Goal: Task Accomplishment & Management: Use online tool/utility

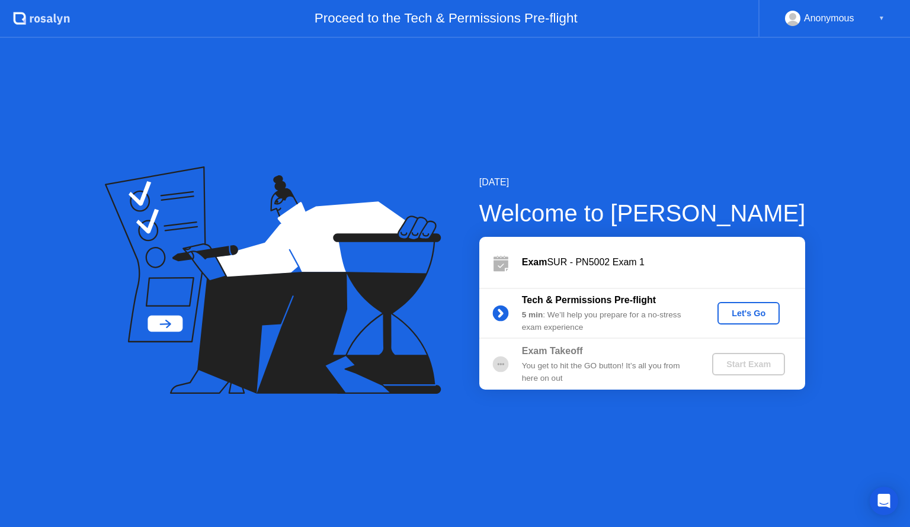
click at [753, 314] on div "Let's Go" at bounding box center [748, 312] width 53 height 9
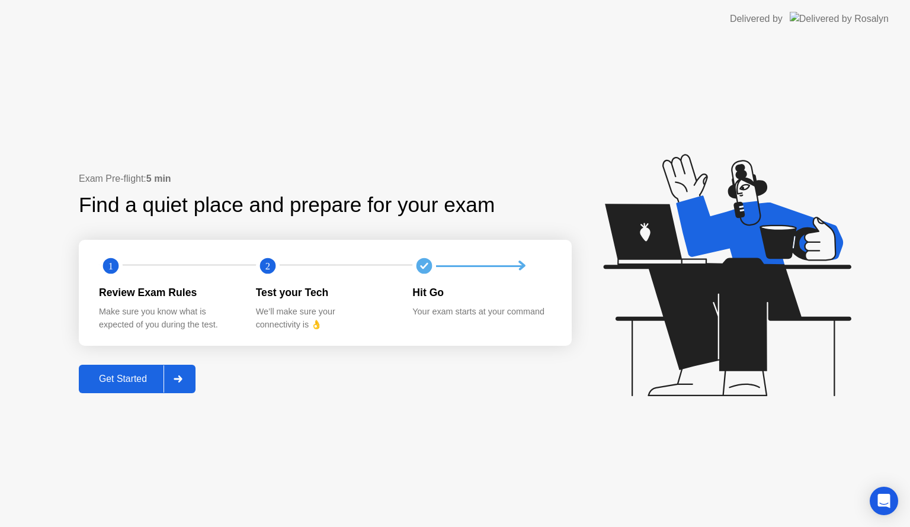
click at [147, 378] on div "Get Started" at bounding box center [122, 379] width 81 height 11
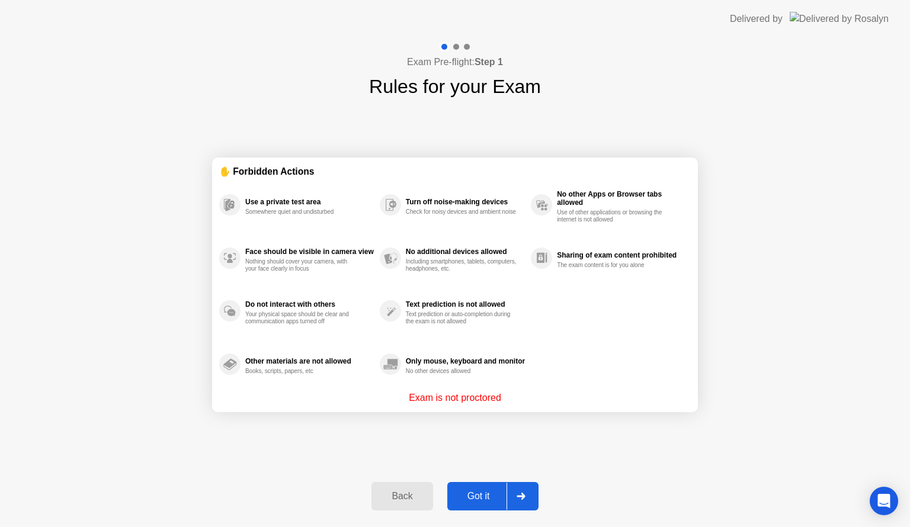
click at [495, 501] on div "Got it" at bounding box center [479, 496] width 56 height 11
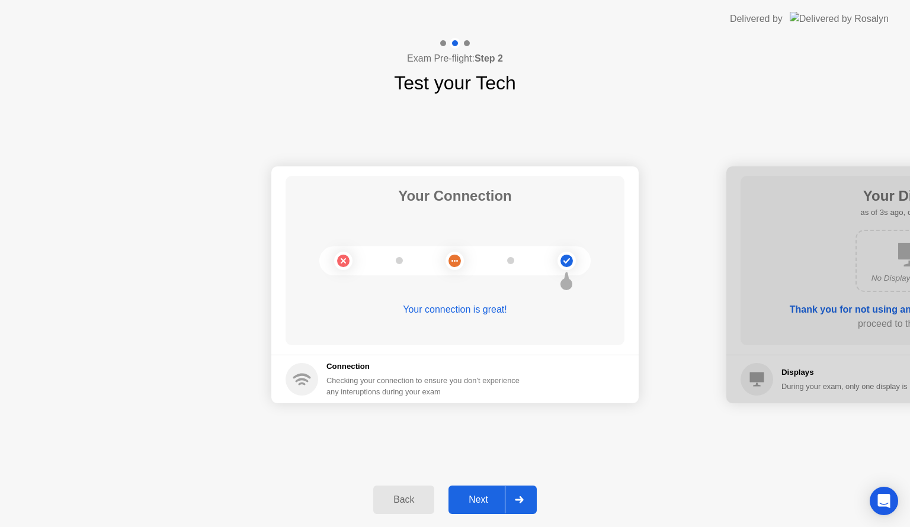
click at [479, 503] on div "Next" at bounding box center [478, 499] width 53 height 11
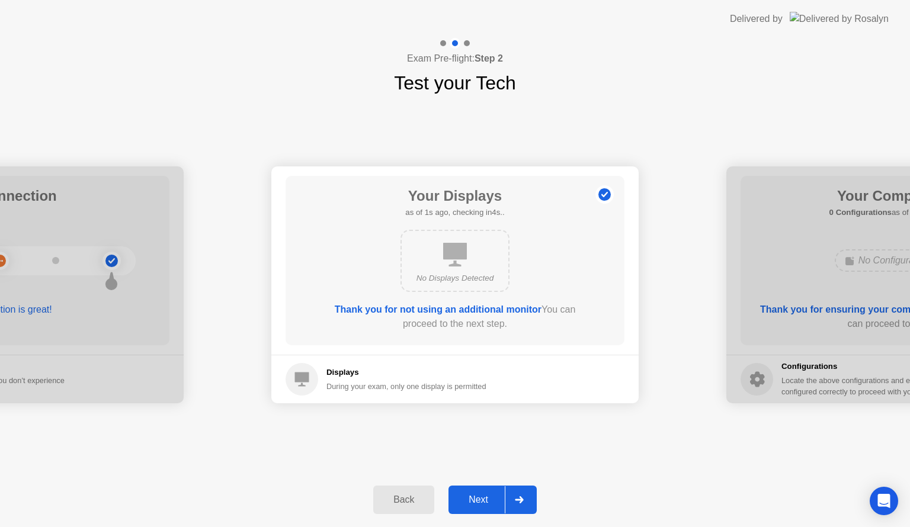
click at [479, 503] on div "Next" at bounding box center [478, 499] width 53 height 11
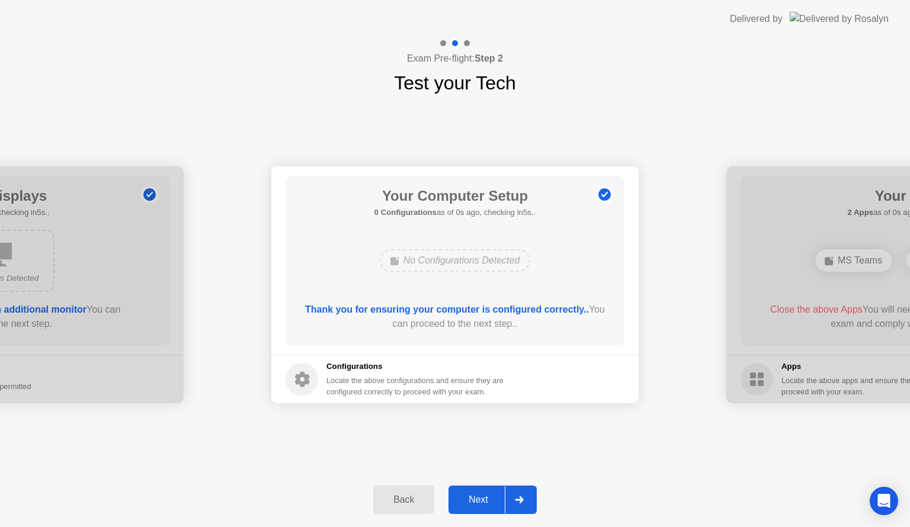
click at [479, 503] on div "Next" at bounding box center [478, 499] width 53 height 11
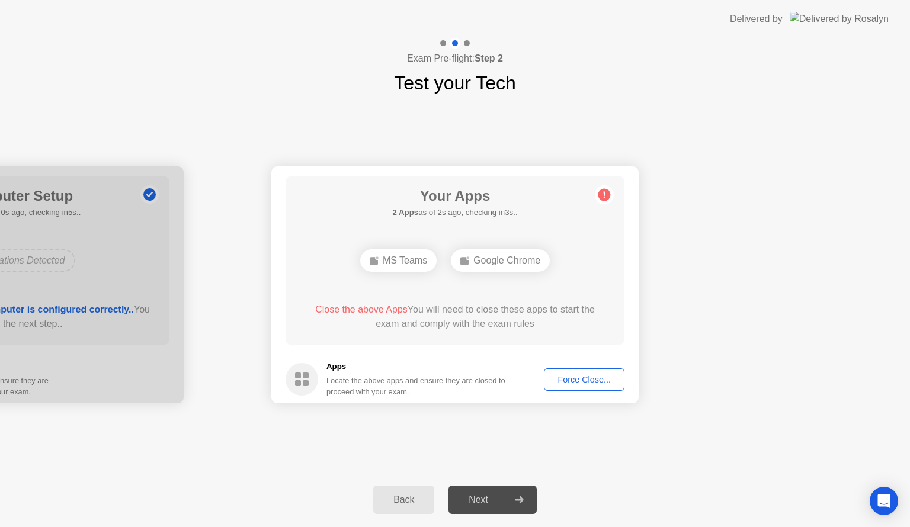
click at [594, 383] on div "Force Close..." at bounding box center [584, 379] width 72 height 9
click at [609, 380] on div "Force Close..." at bounding box center [584, 379] width 72 height 9
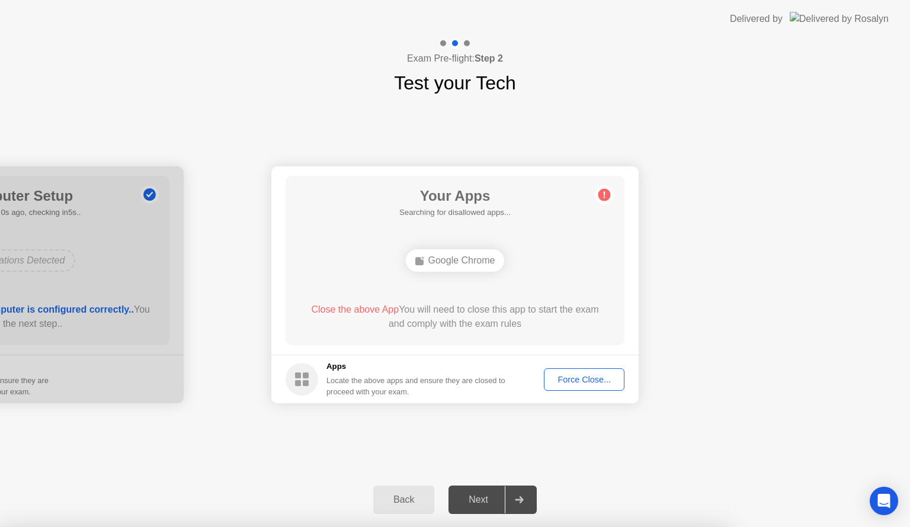
click at [575, 381] on div "Force Close..." at bounding box center [584, 379] width 72 height 9
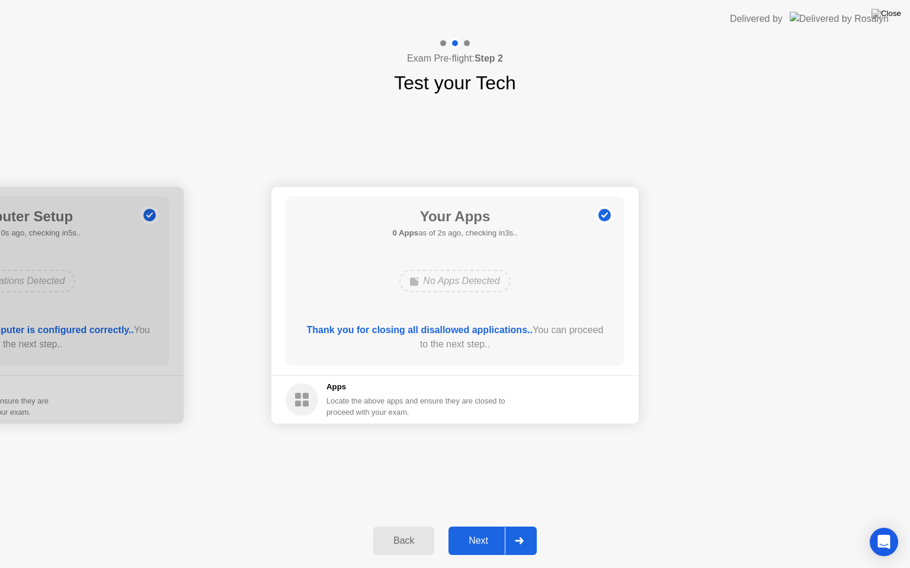
click at [474, 526] on button "Next" at bounding box center [492, 541] width 88 height 28
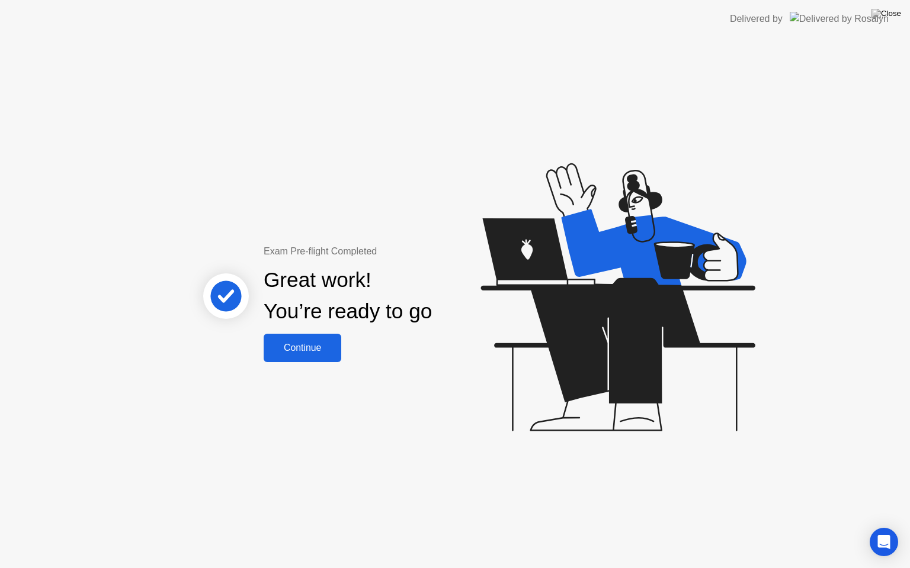
click at [294, 348] on div "Continue" at bounding box center [302, 348] width 70 height 11
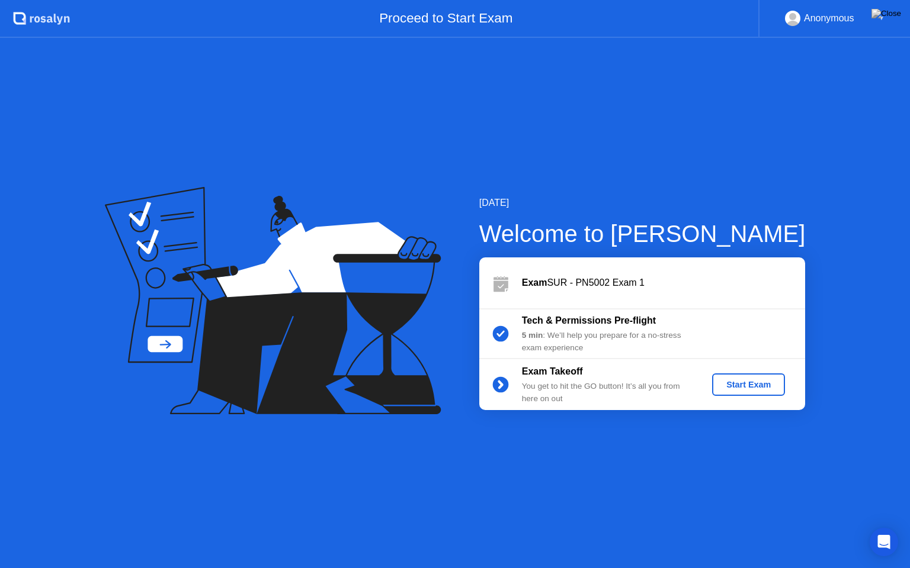
click at [760, 383] on div "Start Exam" at bounding box center [747, 384] width 63 height 9
